Goal: Task Accomplishment & Management: Use online tool/utility

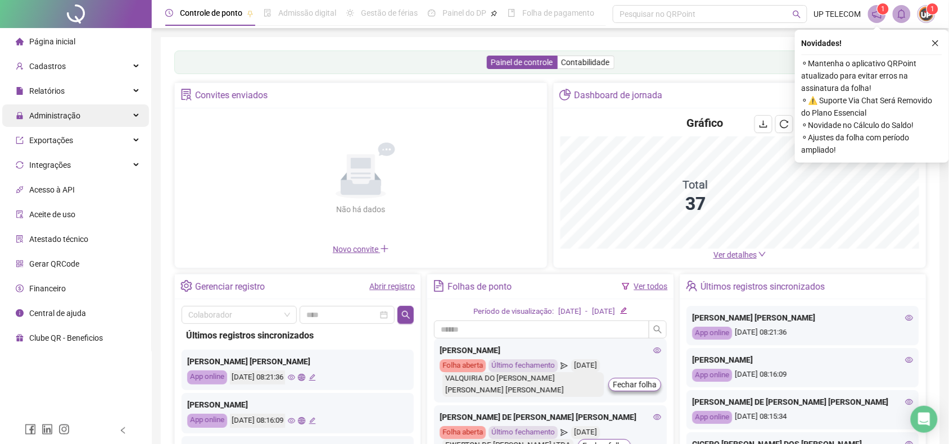
click at [32, 105] on span "Administração" at bounding box center [48, 116] width 65 height 22
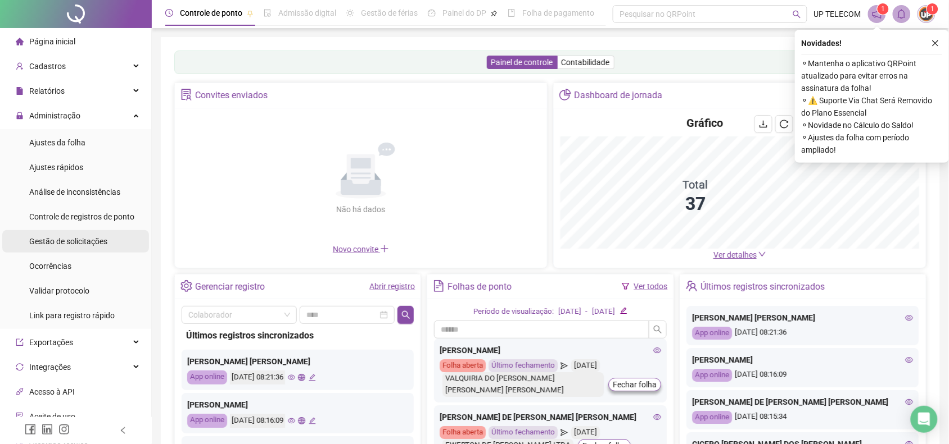
click at [56, 234] on div "Gestão de solicitações" at bounding box center [68, 241] width 78 height 22
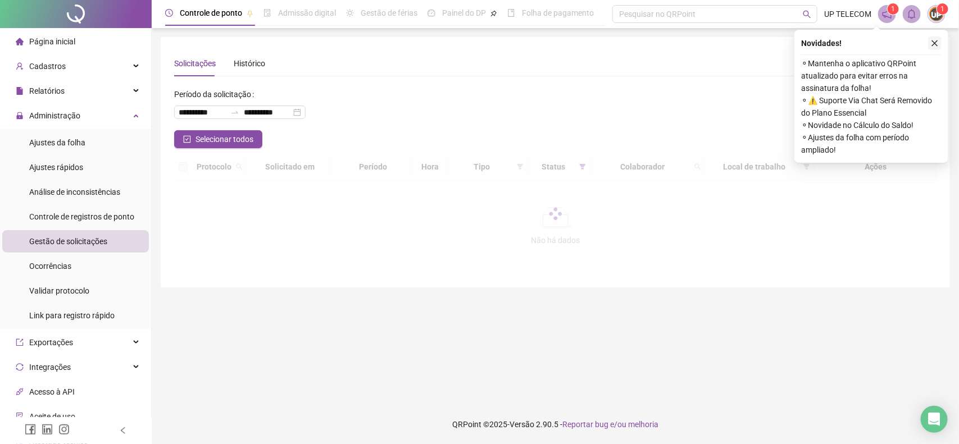
click at [937, 45] on icon "close" at bounding box center [935, 43] width 8 height 8
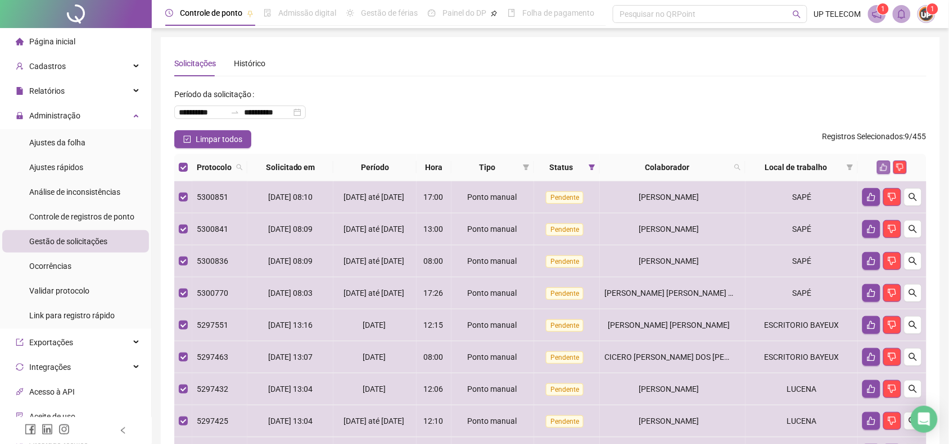
click at [879, 161] on button "button" at bounding box center [883, 167] width 13 height 13
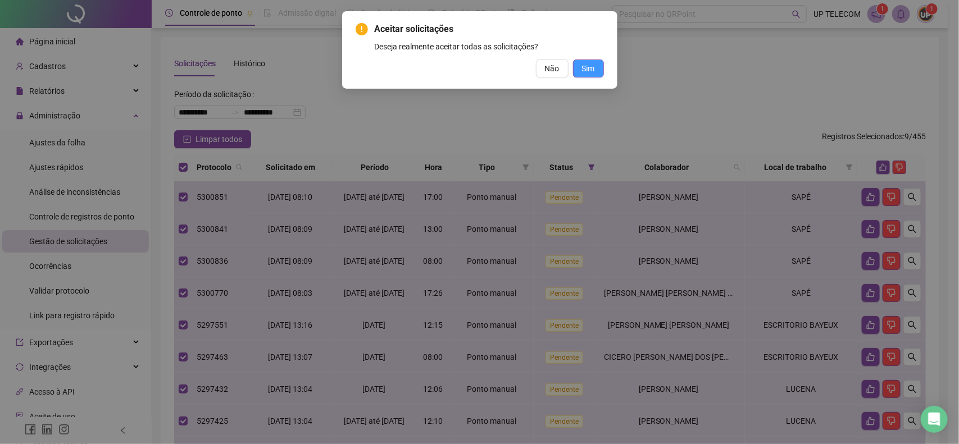
click at [580, 63] on button "Sim" at bounding box center [588, 69] width 31 height 18
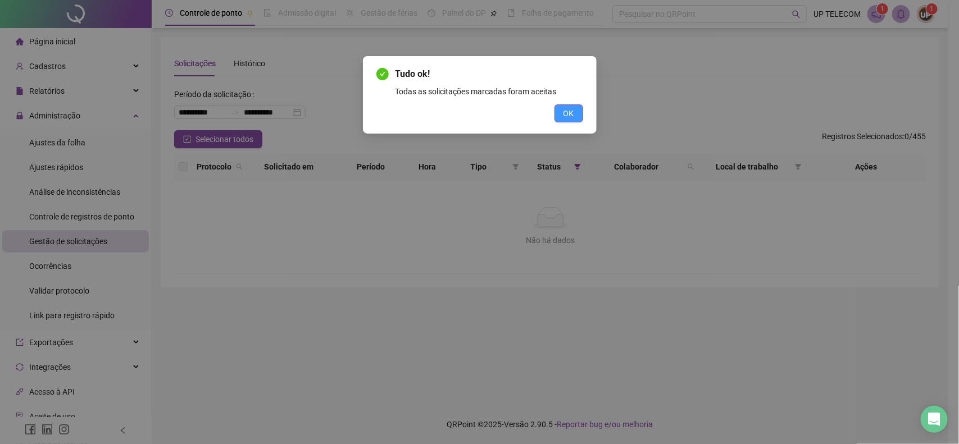
click at [568, 116] on span "OK" at bounding box center [569, 113] width 11 height 12
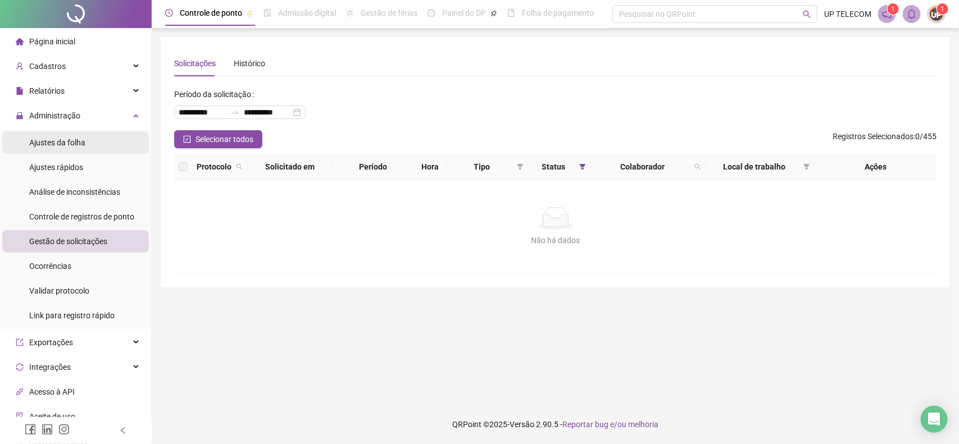
click at [65, 142] on span "Ajustes da folha" at bounding box center [57, 142] width 56 height 9
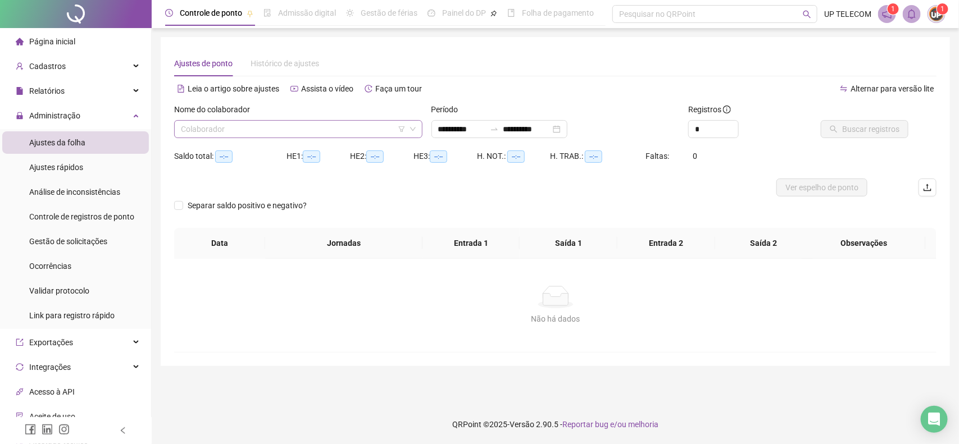
type input "**********"
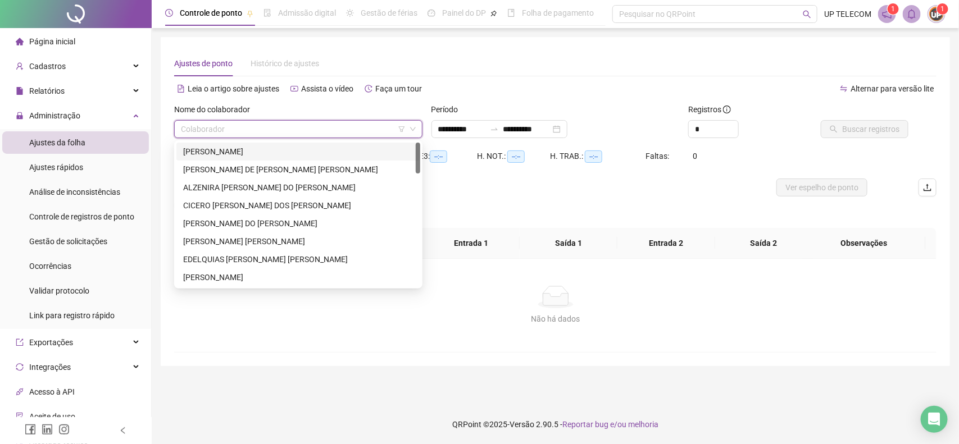
click at [281, 128] on input "search" at bounding box center [293, 129] width 225 height 17
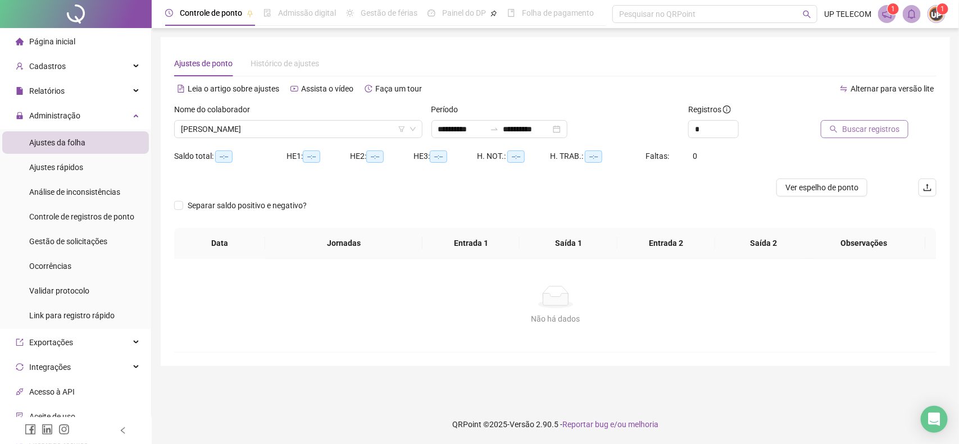
click at [851, 127] on span "Buscar registros" at bounding box center [870, 129] width 57 height 12
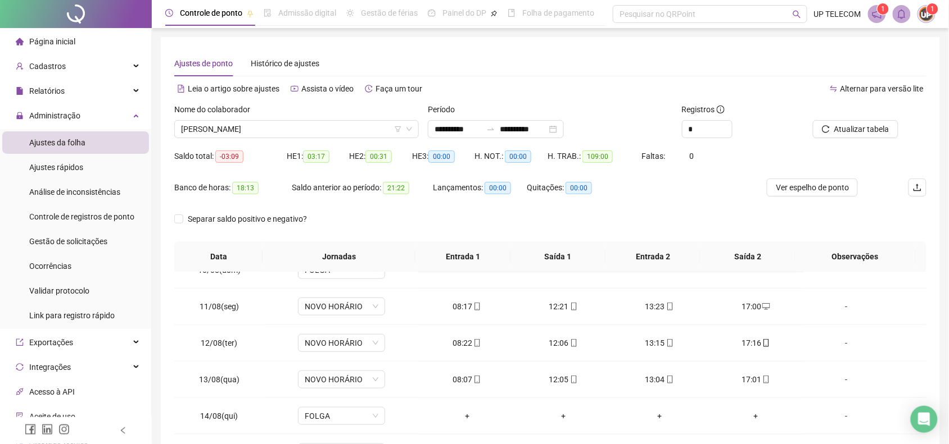
click at [813, 120] on button "Atualizar tabela" at bounding box center [855, 129] width 85 height 18
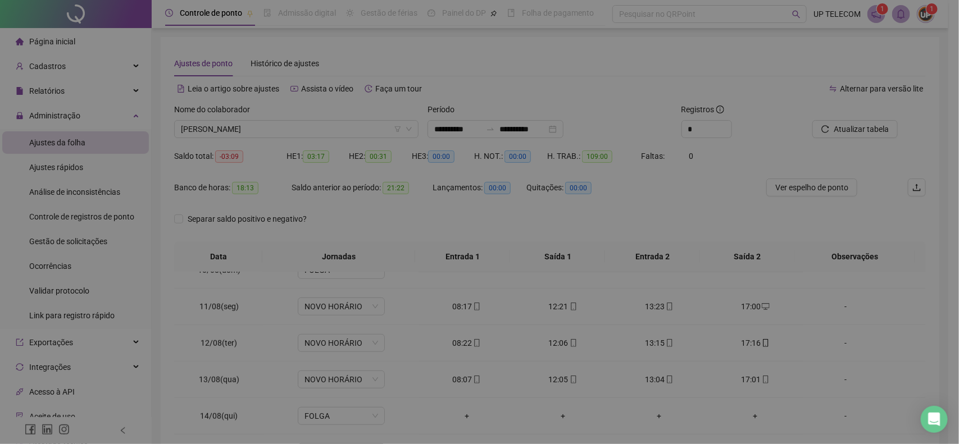
click at [813, 120] on button "Atualizar tabela" at bounding box center [855, 129] width 85 height 18
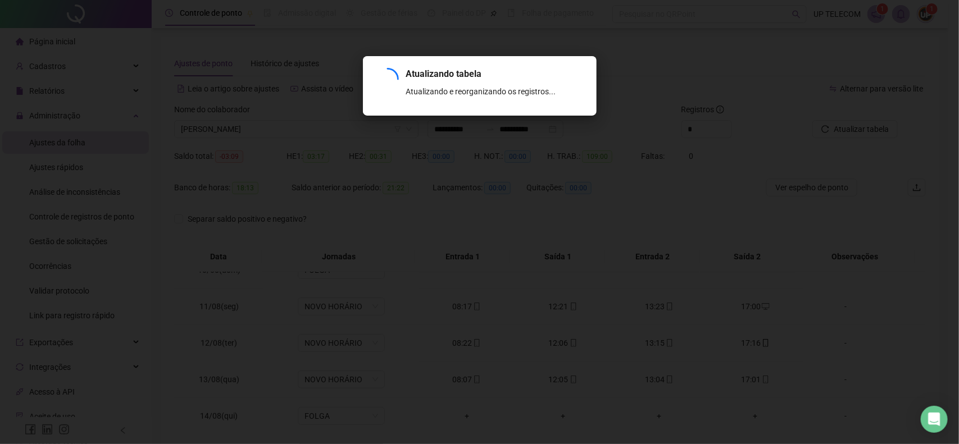
click at [813, 120] on button "Atualizar tabela" at bounding box center [855, 129] width 85 height 18
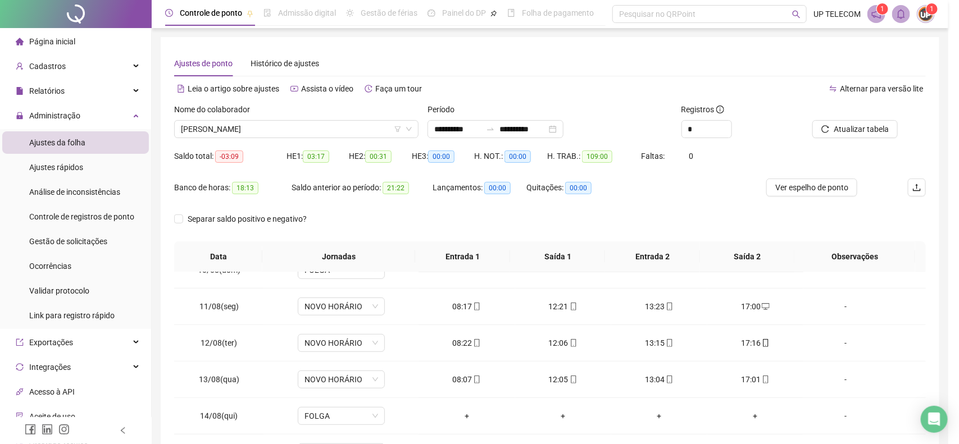
click at [801, 400] on div "Atualizando tabela Atualizando e reorganizando os registros... OK" at bounding box center [479, 222] width 959 height 444
